Goal: Task Accomplishment & Management: Complete application form

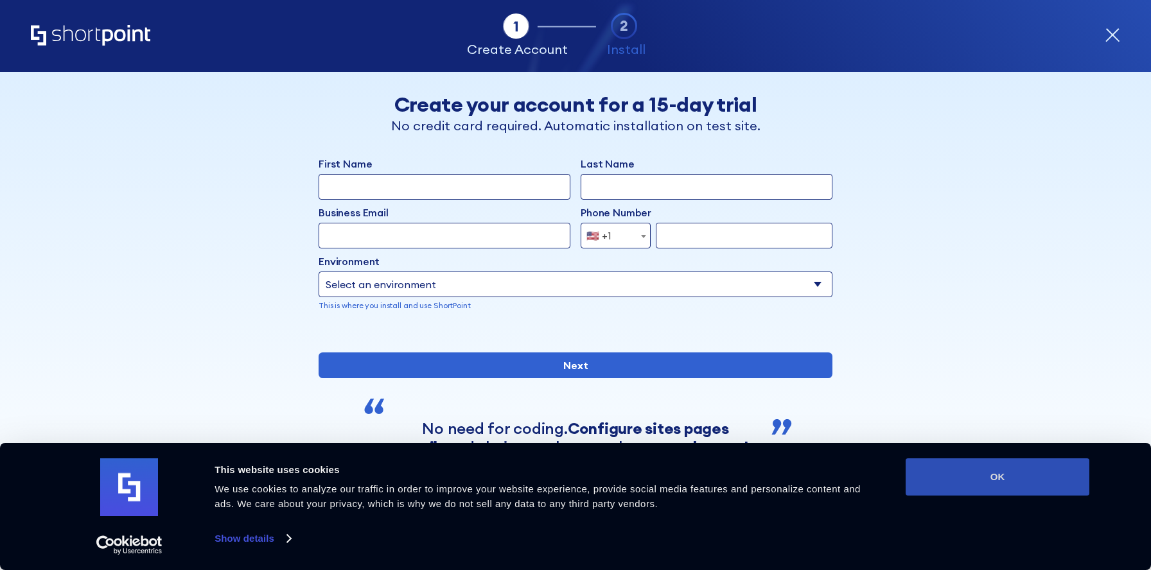
click at [988, 480] on button "OK" at bounding box center [997, 476] width 184 height 37
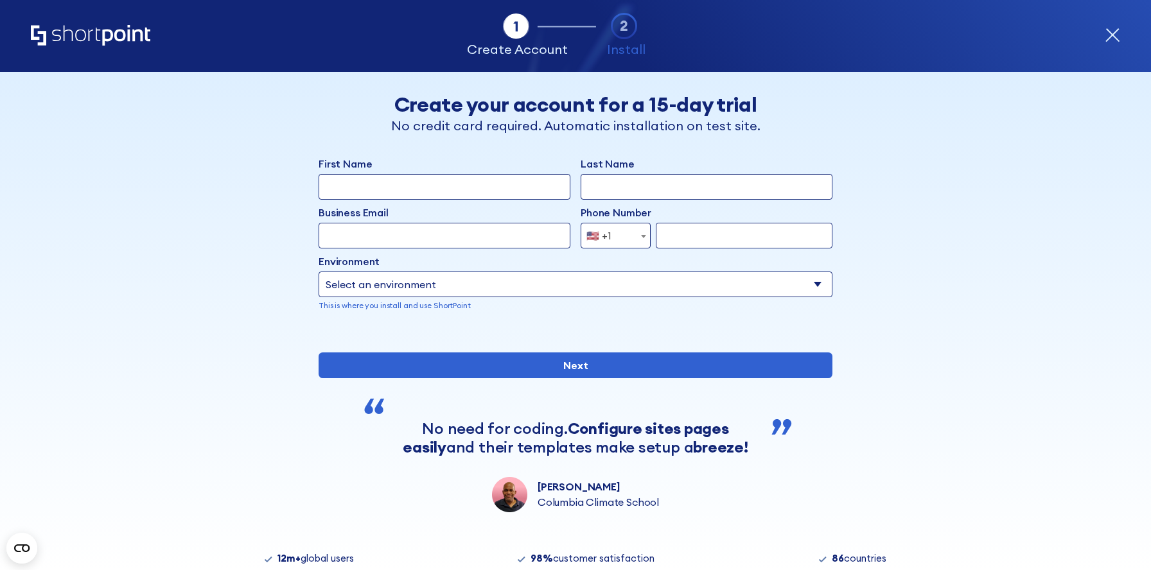
click at [426, 171] on div "First Name" at bounding box center [444, 178] width 252 height 44
click at [428, 186] on input "First Name" at bounding box center [444, 187] width 252 height 26
type input "[PERSON_NAME]"
click at [607, 183] on input "Last Name" at bounding box center [706, 187] width 252 height 26
type input "[PERSON_NAME]"
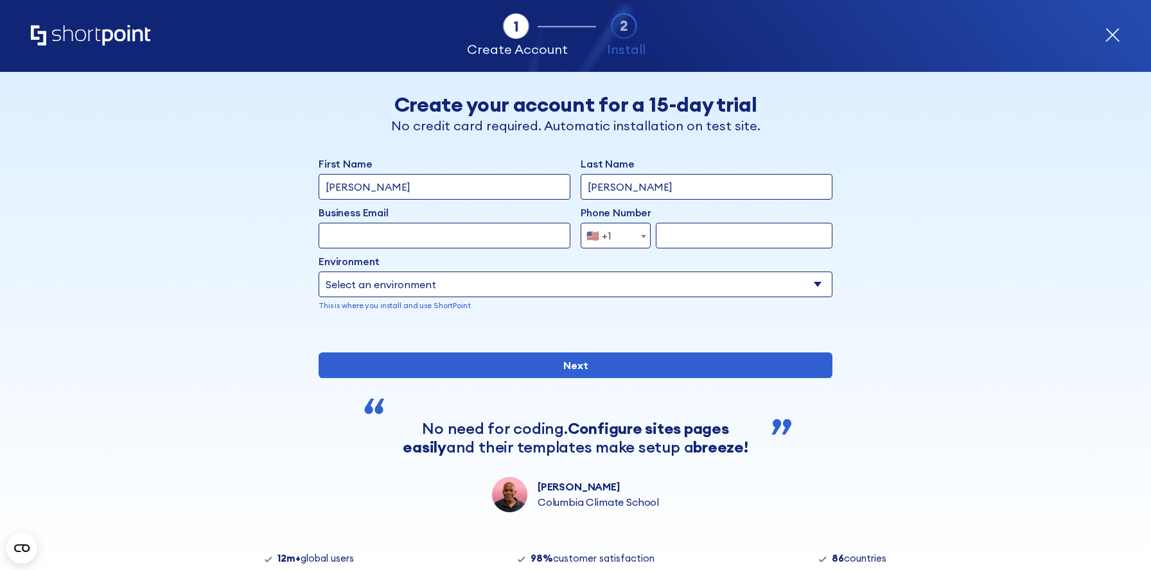
click at [490, 225] on input "Business Email" at bounding box center [444, 236] width 252 height 26
type input "[PERSON_NAME][EMAIL_ADDRESS][DOMAIN_NAME]"
click at [693, 245] on input "form" at bounding box center [744, 236] width 177 height 26
type input "15773864462"
click at [590, 280] on select "Select an environment Microsoft 365 SharePoint Online SharePoint 2019 (On-Premi…" at bounding box center [575, 285] width 514 height 26
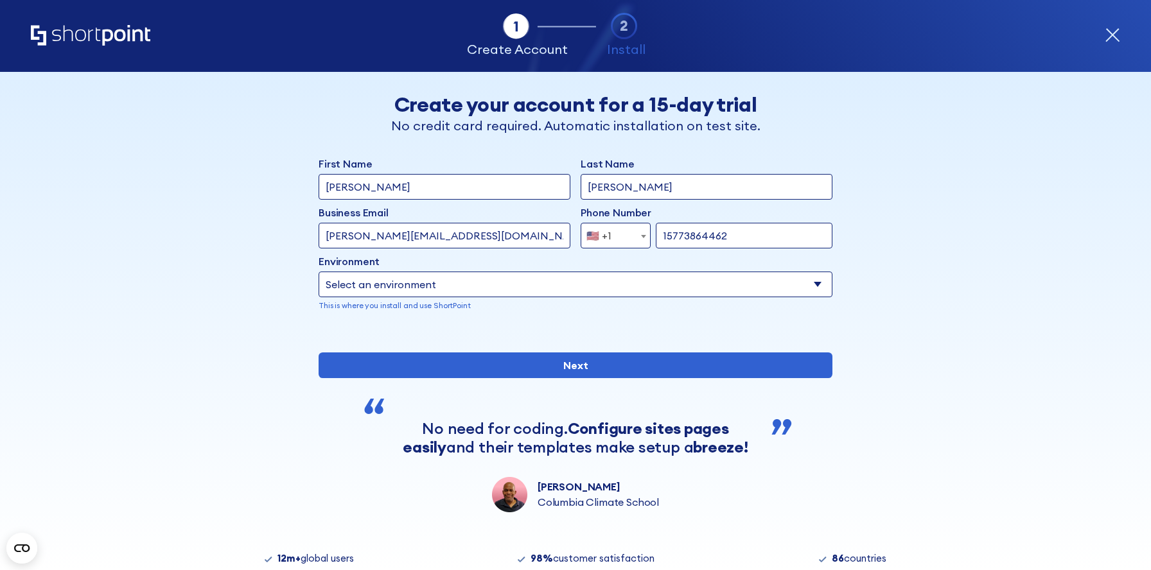
select select "Microsoft 365"
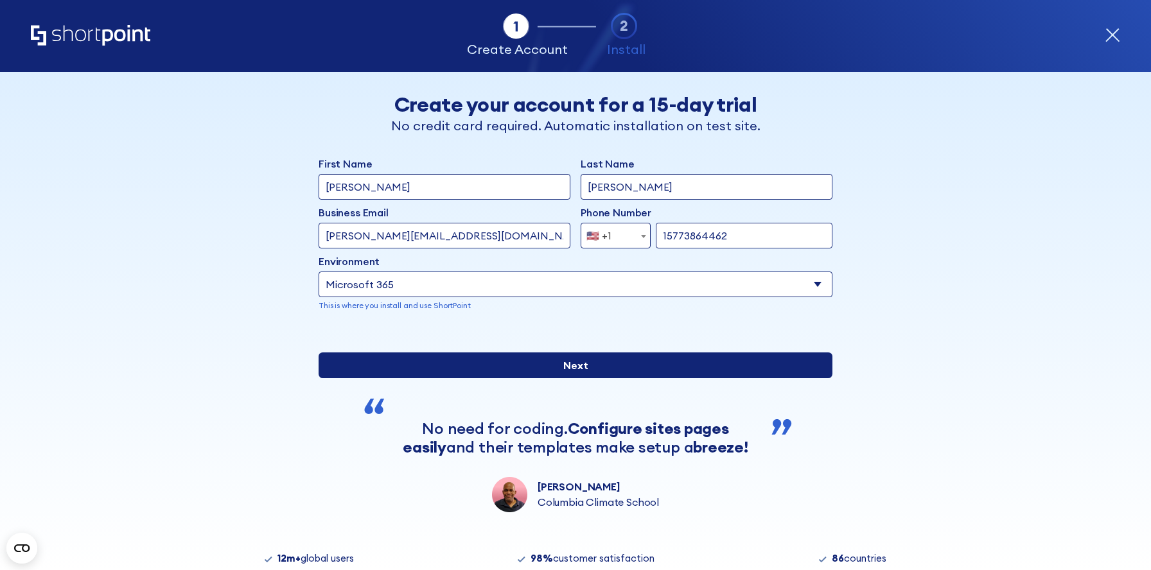
click at [526, 378] on input "Next" at bounding box center [575, 366] width 514 height 26
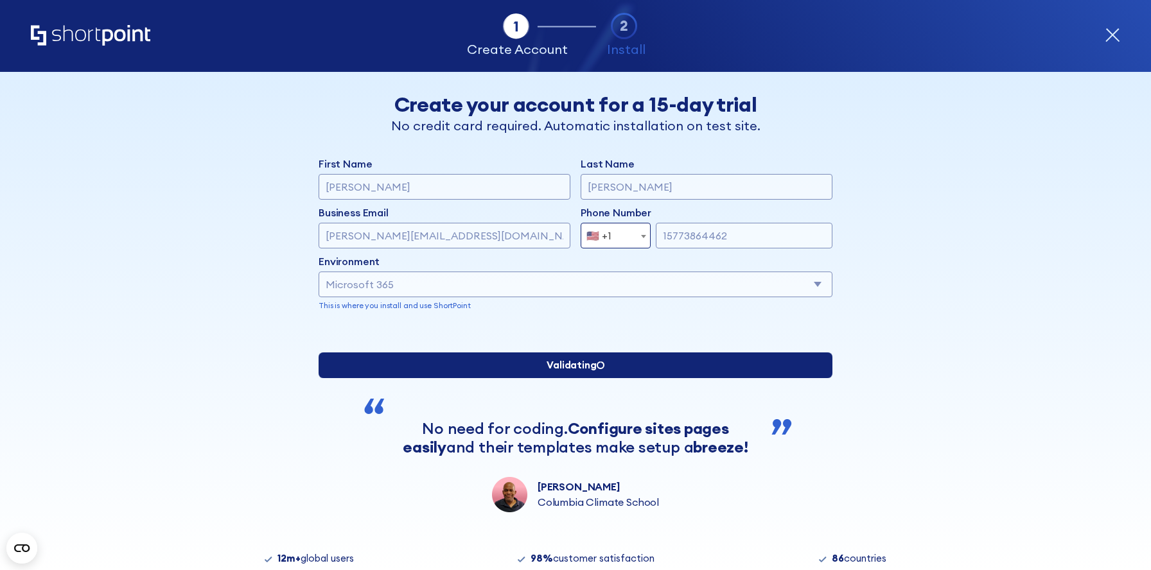
type input "[PERSON_NAME]"
